Goal: Navigation & Orientation: Find specific page/section

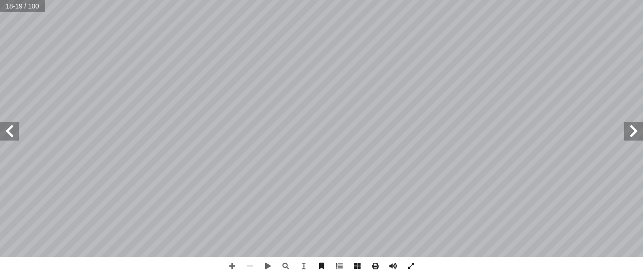
click at [633, 138] on span at bounding box center [633, 131] width 19 height 19
click at [483, 228] on div "١٢ ر َ ج َّ الش ِ وراق أ ا ن ِ م ُ ل َ عم أ ا ، ً مطبوخة ُ ؤكل ُ وراق ت أ ا لى …" at bounding box center [321, 128] width 643 height 257
click at [12, 136] on span at bounding box center [9, 131] width 19 height 19
click at [231, 265] on span at bounding box center [232, 266] width 18 height 18
click at [250, 269] on span at bounding box center [250, 266] width 18 height 18
